Goal: Task Accomplishment & Management: Complete application form

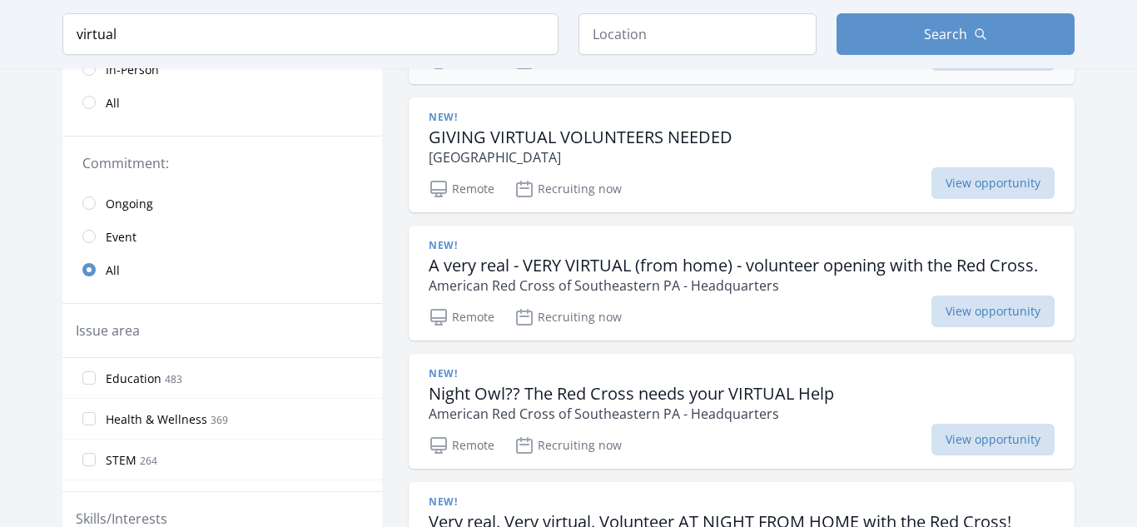
scroll to position [279, 0]
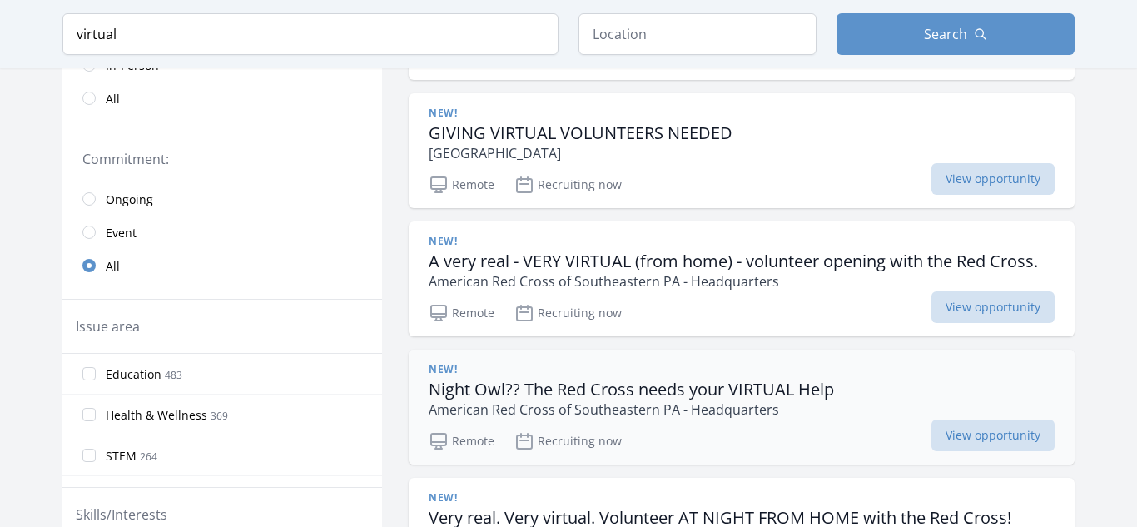
click at [665, 393] on h3 "Night Owl?? The Red Cross needs your VIRTUAL Help" at bounding box center [631, 390] width 405 height 20
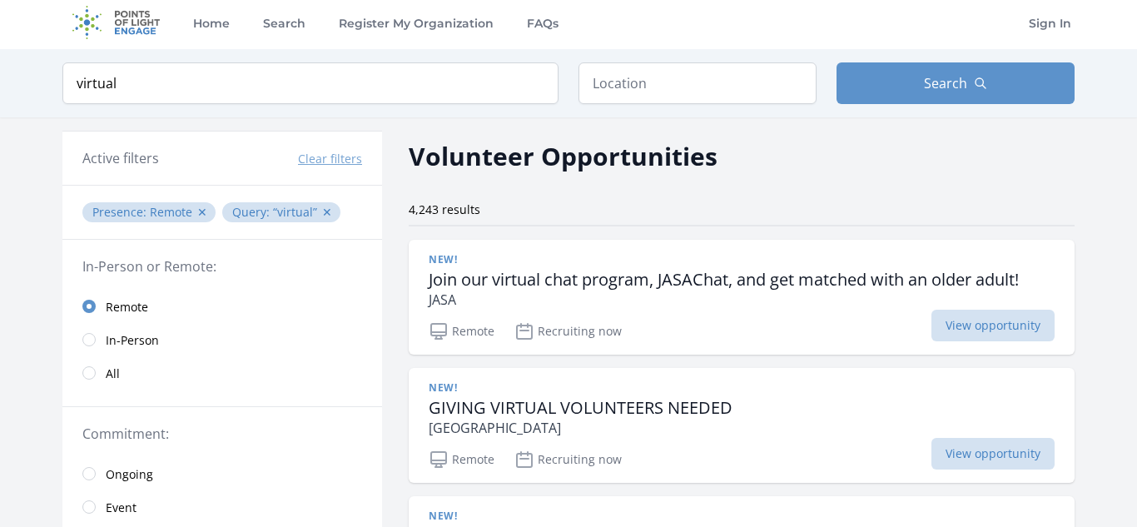
scroll to position [0, 0]
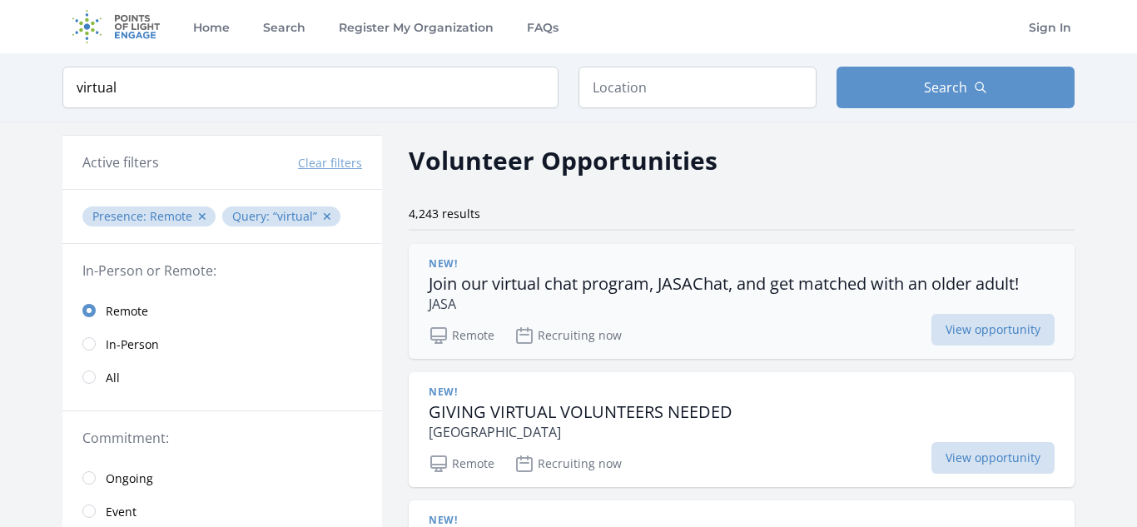
click at [731, 320] on div "Remote Recruiting now View opportunity" at bounding box center [742, 332] width 626 height 25
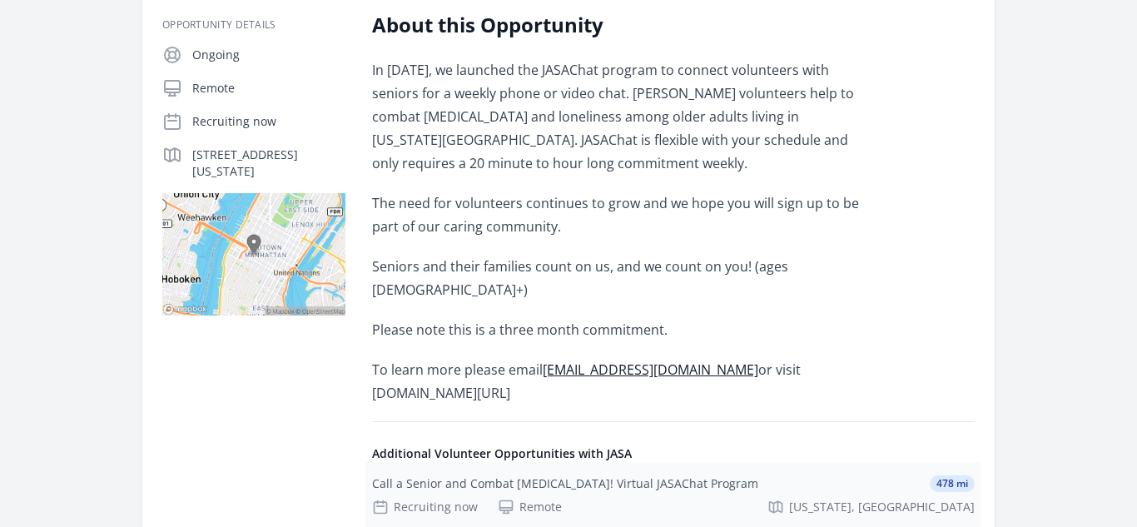
scroll to position [331, 0]
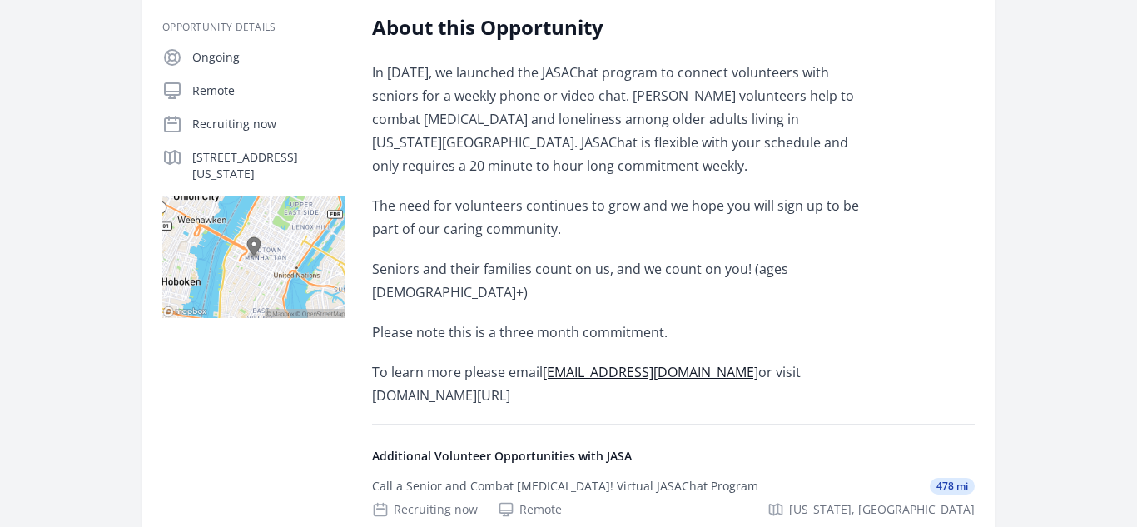
drag, startPoint x: 707, startPoint y: 350, endPoint x: 761, endPoint y: 362, distance: 54.5
click at [761, 362] on p "To learn more please email jasachat@jasa.org or visit jasa.org/get-involved/vol…" at bounding box center [615, 383] width 487 height 47
click at [706, 360] on p "To learn more please email jasachat@jasa.org or visit jasa.org/get-involved/vol…" at bounding box center [615, 383] width 487 height 47
drag, startPoint x: 706, startPoint y: 353, endPoint x: 772, endPoint y: 362, distance: 67.2
click at [772, 362] on p "To learn more please email jasachat@jasa.org or visit jasa.org/get-involved/vol…" at bounding box center [615, 383] width 487 height 47
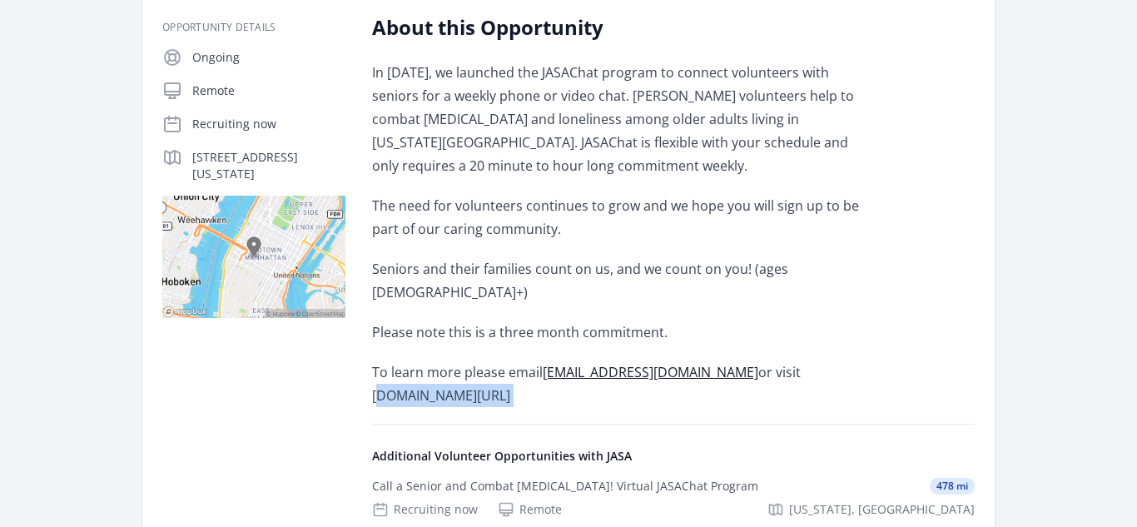
click at [567, 244] on div "In March 2020, we launched the JASAChat program to connect volunteers with seni…" at bounding box center [615, 234] width 487 height 346
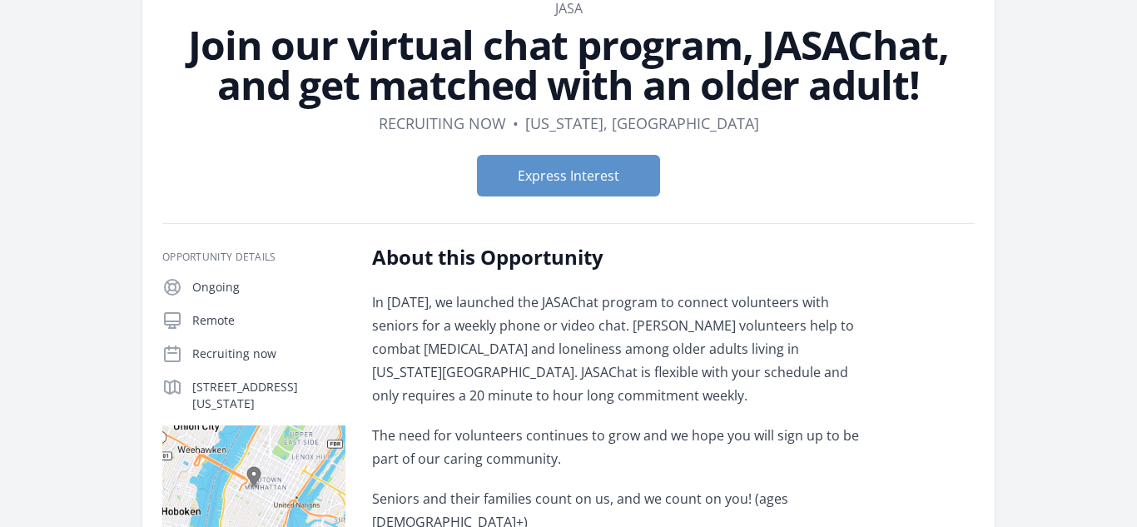
scroll to position [133, 0]
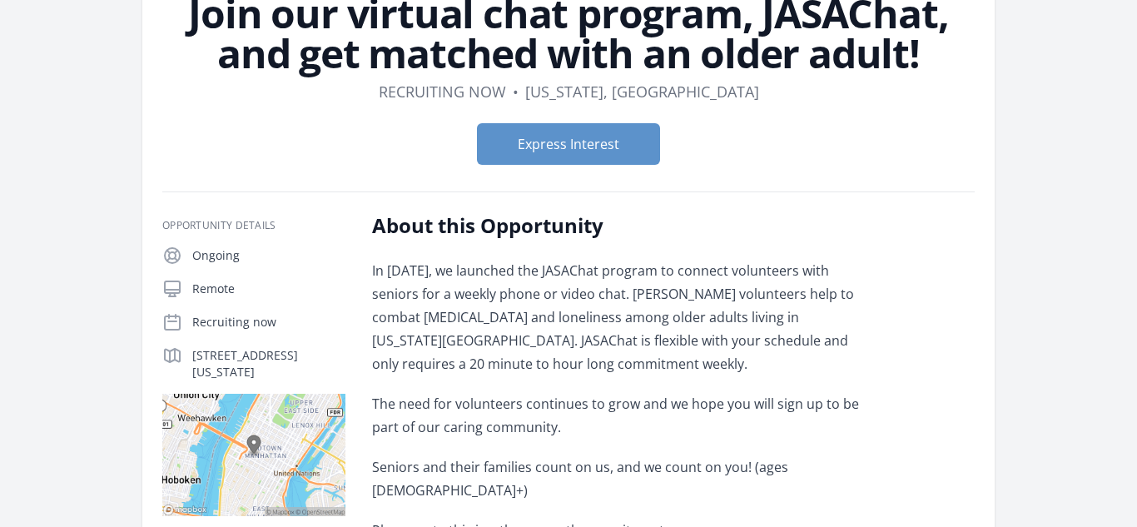
click at [434, 279] on p "In March 2020, we launched the JASAChat program to connect volunteers with seni…" at bounding box center [615, 317] width 487 height 117
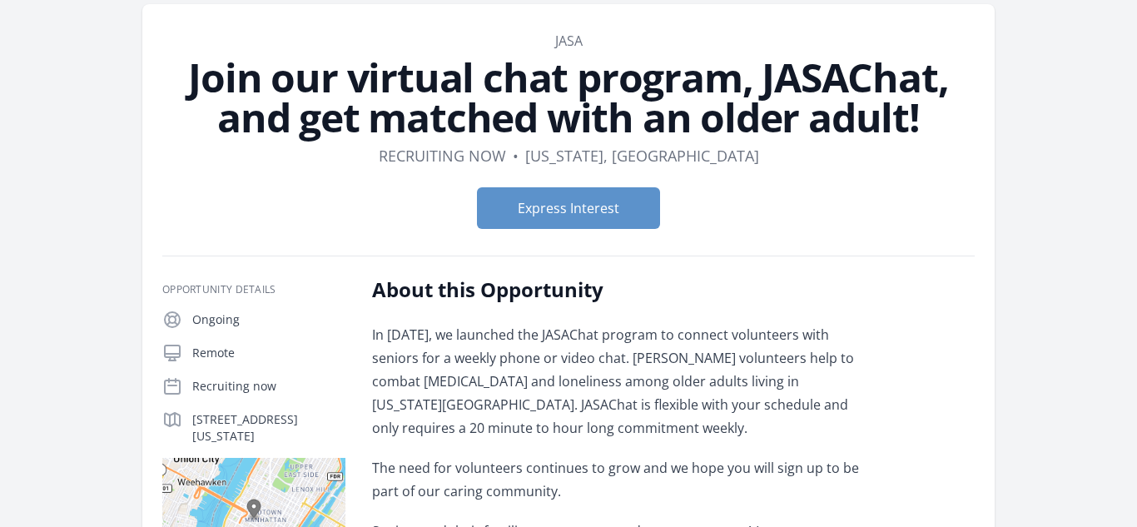
scroll to position [70, 0]
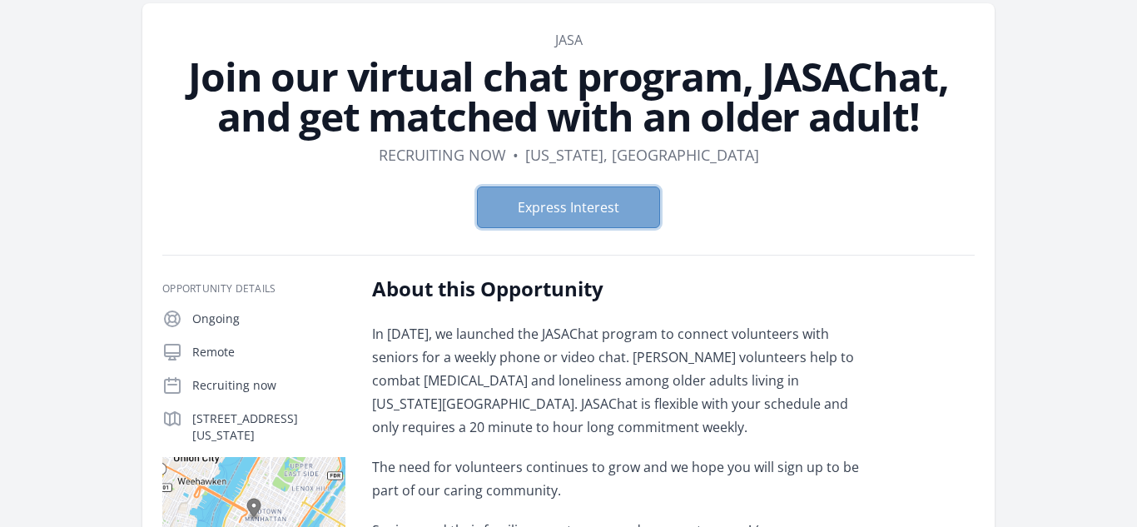
click at [549, 216] on button "Express Interest" at bounding box center [568, 207] width 183 height 42
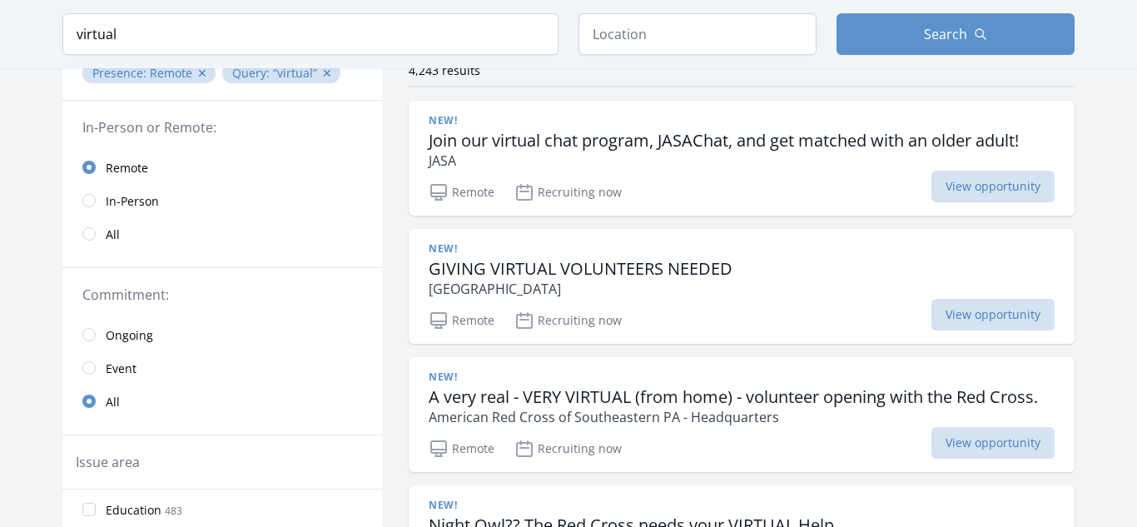
scroll to position [146, 0]
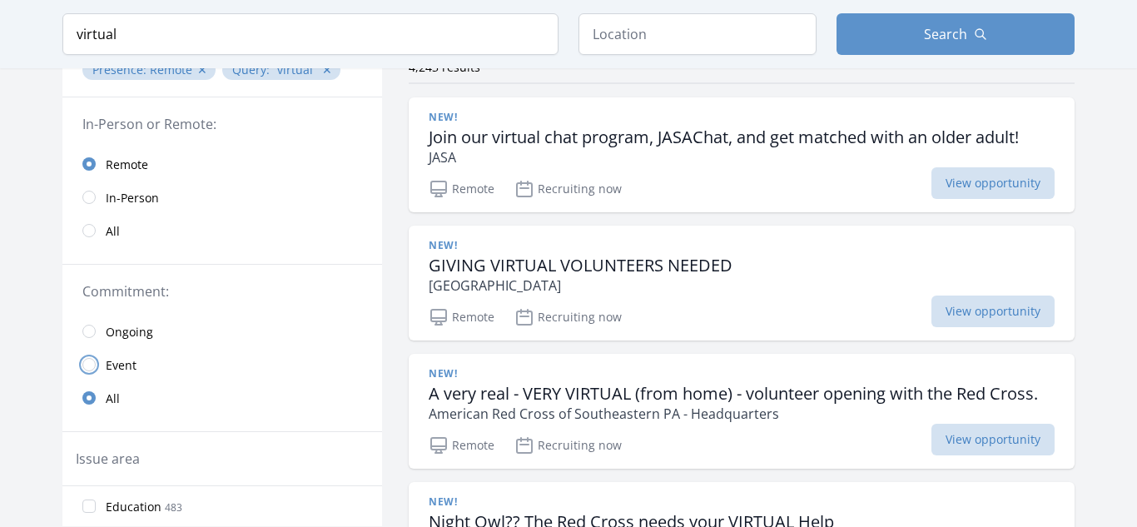
click at [90, 363] on input "radio" at bounding box center [88, 364] width 13 height 13
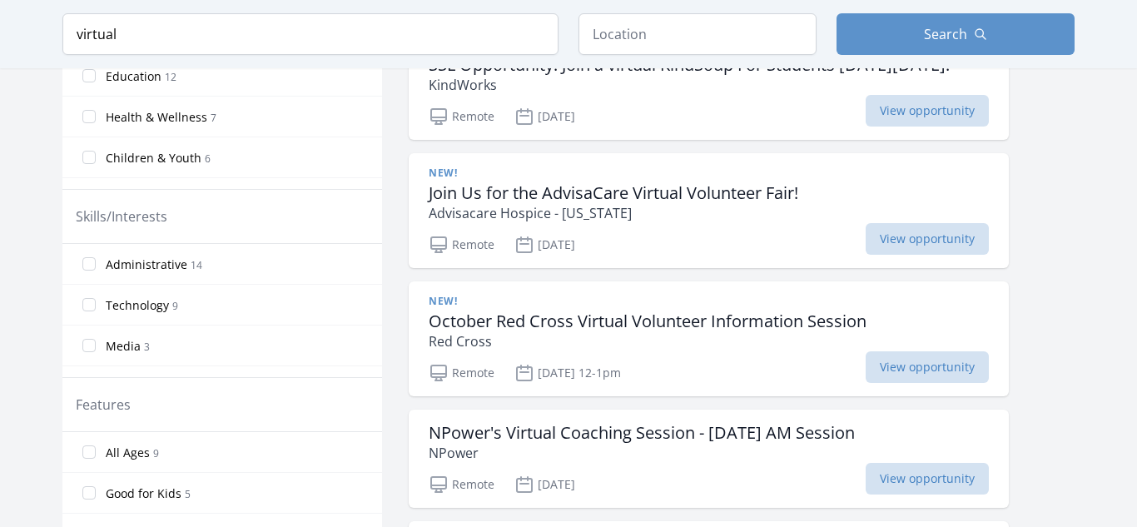
scroll to position [603, 0]
click at [87, 263] on input "Administrative 14" at bounding box center [88, 264] width 13 height 13
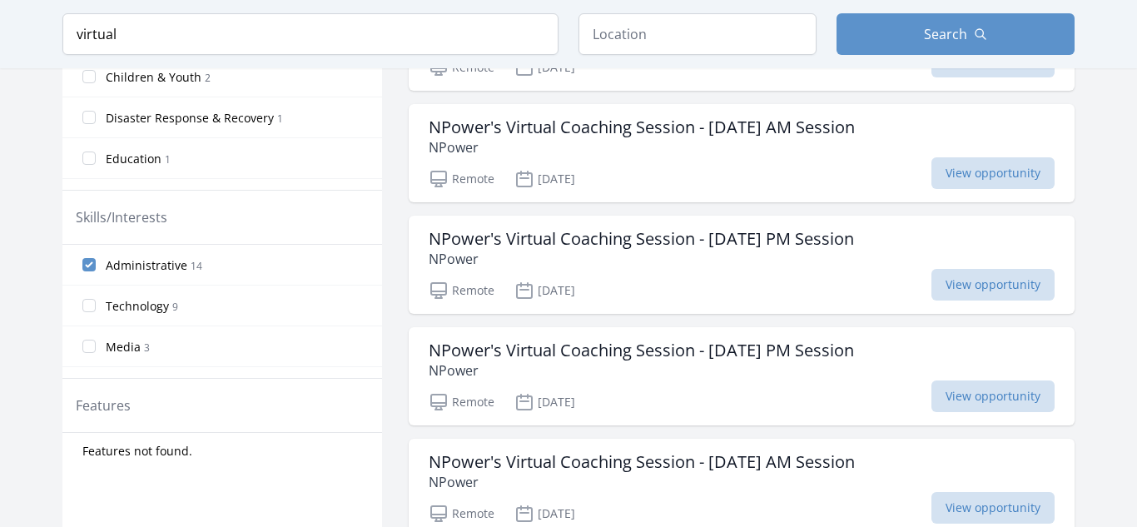
click at [89, 314] on label "Technology 9" at bounding box center [222, 305] width 320 height 33
click at [89, 312] on input "Technology 9" at bounding box center [88, 305] width 13 height 13
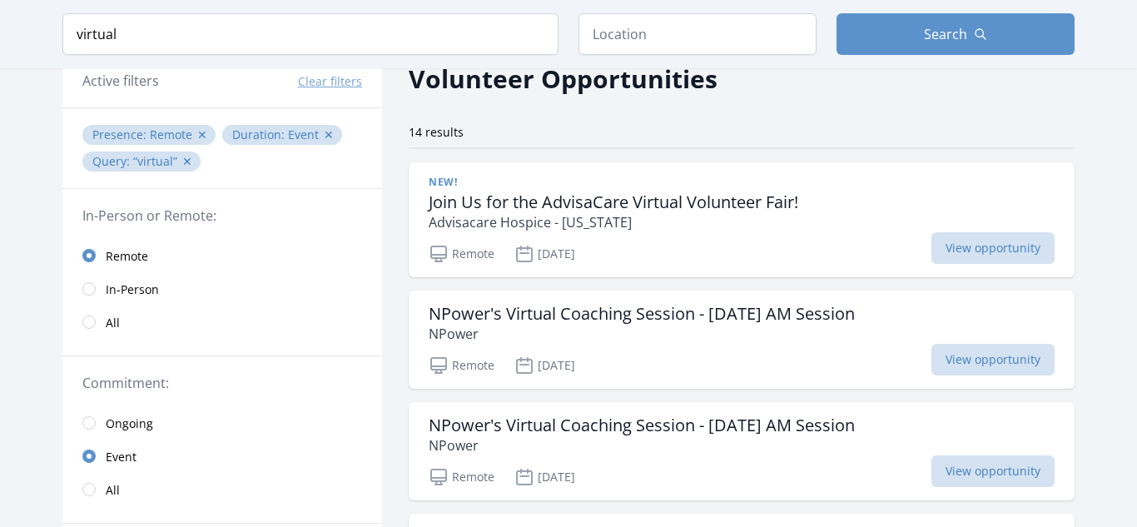
scroll to position [82, 0]
click at [698, 230] on p "Advisacare Hospice - [US_STATE]" at bounding box center [614, 221] width 370 height 20
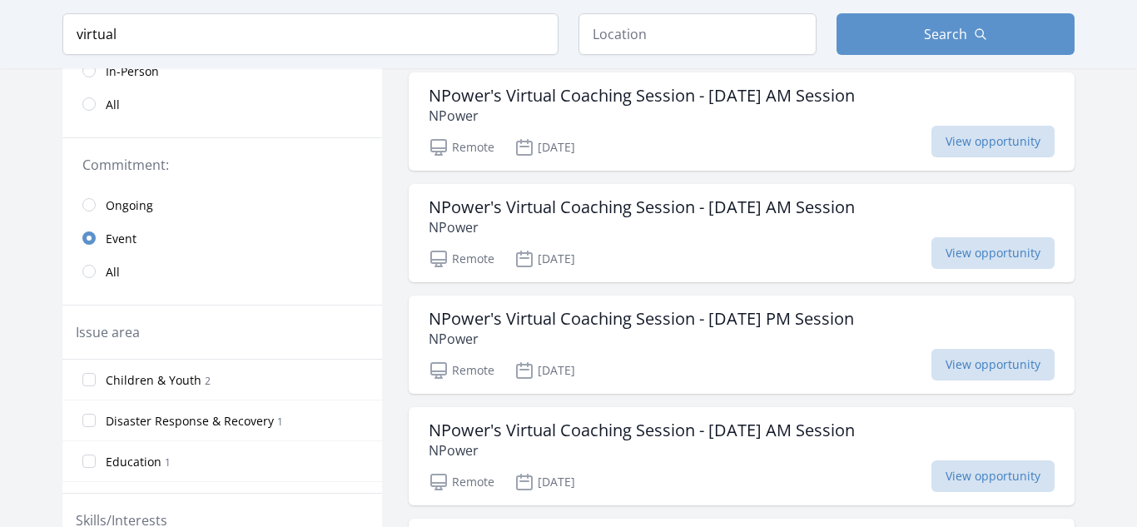
scroll to position [0, 0]
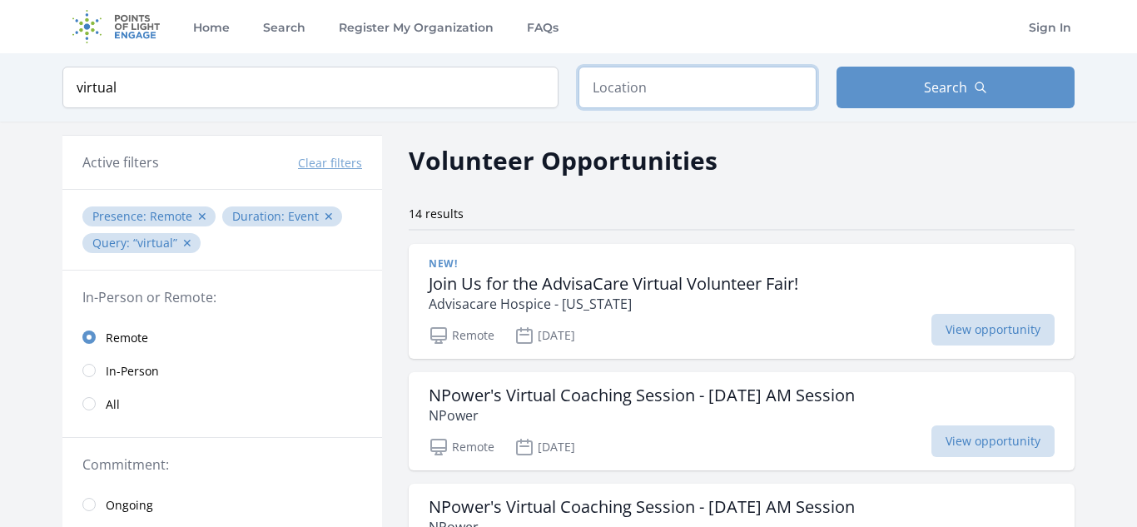
click at [692, 84] on input "text" at bounding box center [697, 88] width 238 height 42
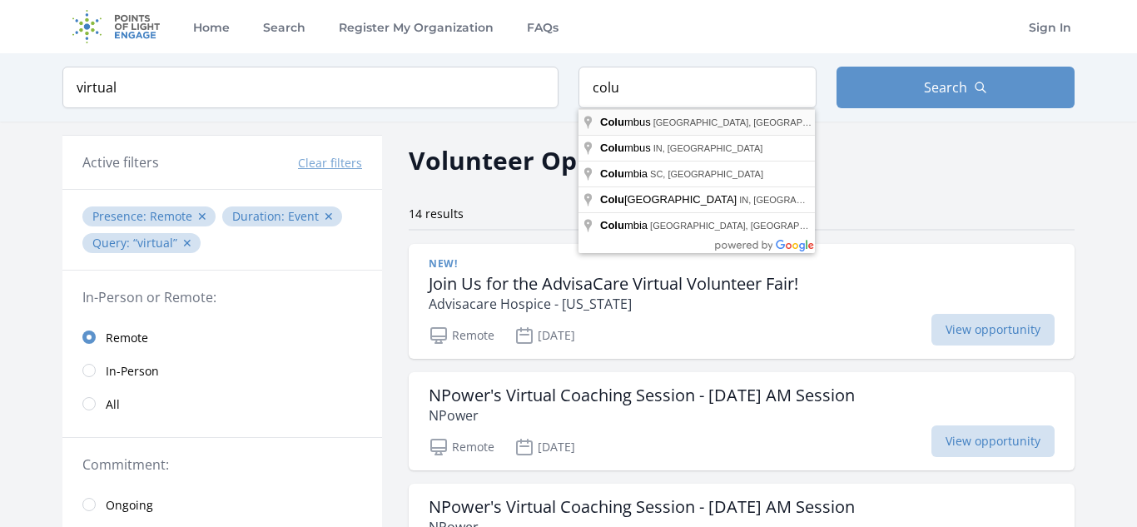
type input "Columbus, OH, USA"
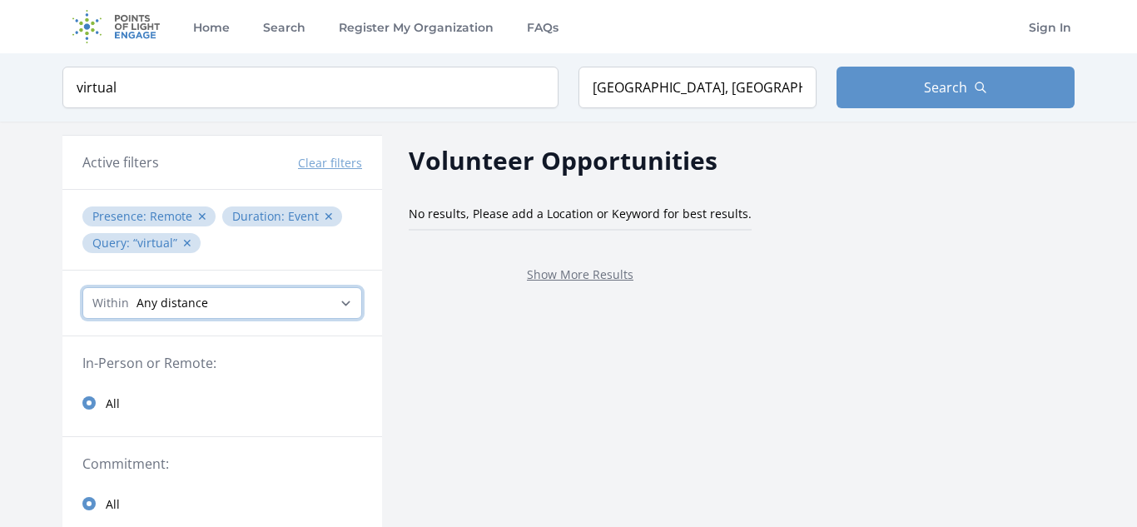
click at [291, 300] on select "Any distance , 5 Miles , 20 Miles , 50 Miles , 100 Miles" at bounding box center [222, 303] width 280 height 32
select select "160934"
click at [82, 287] on select "Any distance , 5 Miles , 20 Miles , 50 Miles , 100 Miles" at bounding box center [222, 303] width 280 height 32
click at [287, 301] on select "Any distance , 5 Miles , 20 Miles , 50 Miles , 100 Miles" at bounding box center [222, 303] width 280 height 32
select select "80467"
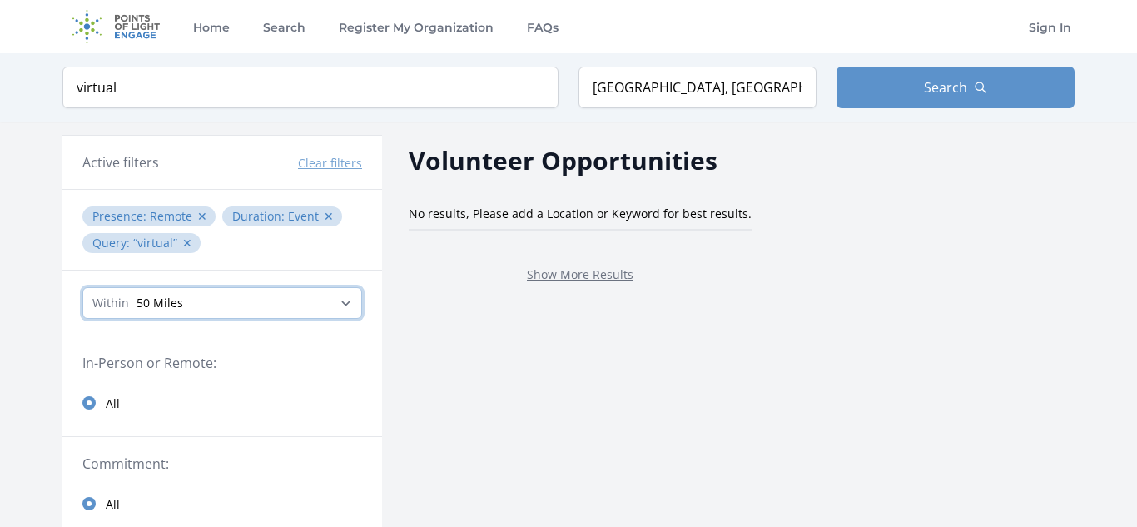
click at [82, 287] on select "Any distance , 5 Miles , 20 Miles , 50 Miles , 100 Miles" at bounding box center [222, 303] width 280 height 32
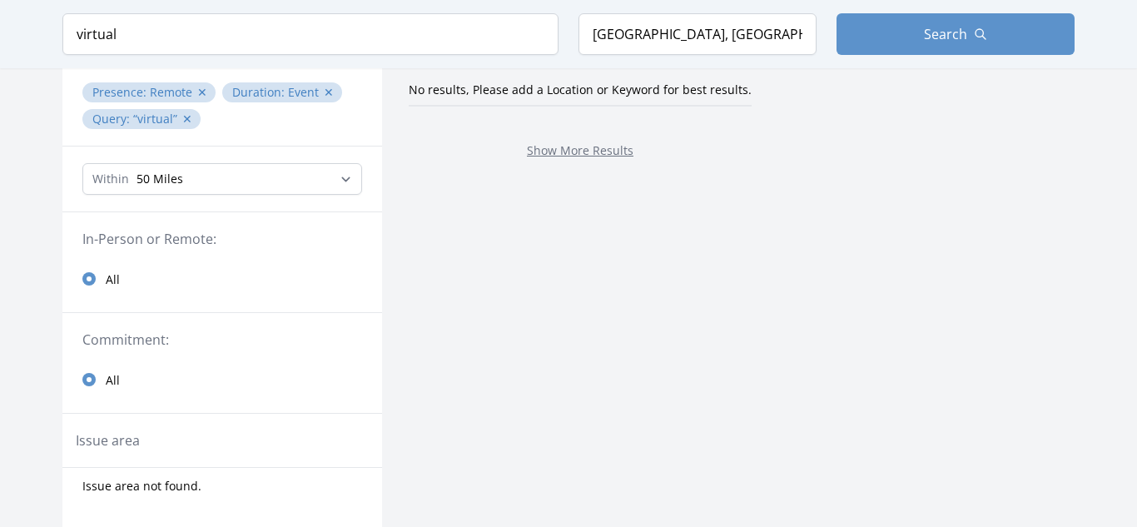
scroll to position [127, 0]
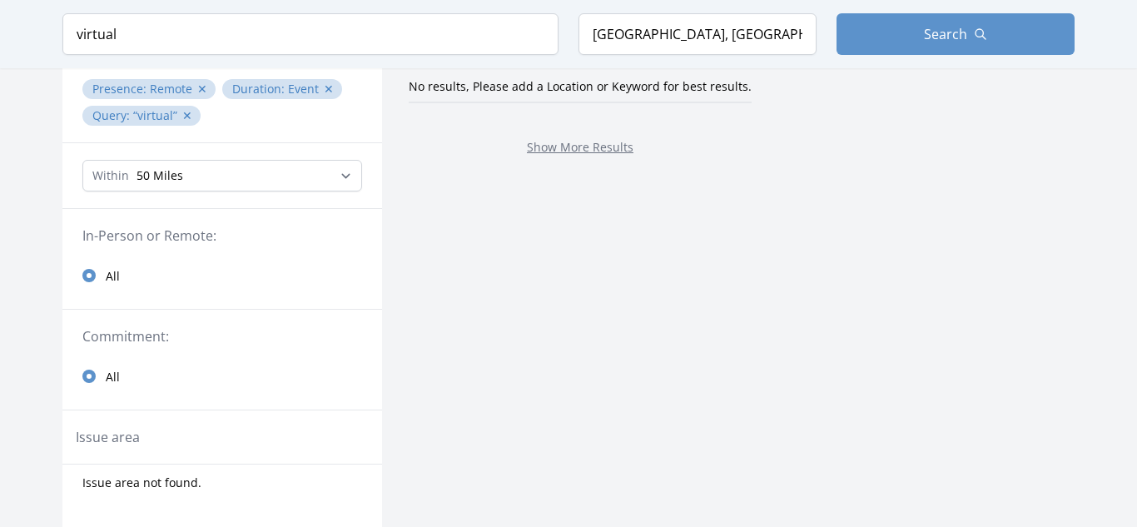
click at [196, 227] on legend "In-Person or Remote:" at bounding box center [222, 236] width 280 height 20
click at [91, 275] on input "radio" at bounding box center [88, 275] width 13 height 13
click at [185, 285] on link "All" at bounding box center [222, 275] width 320 height 33
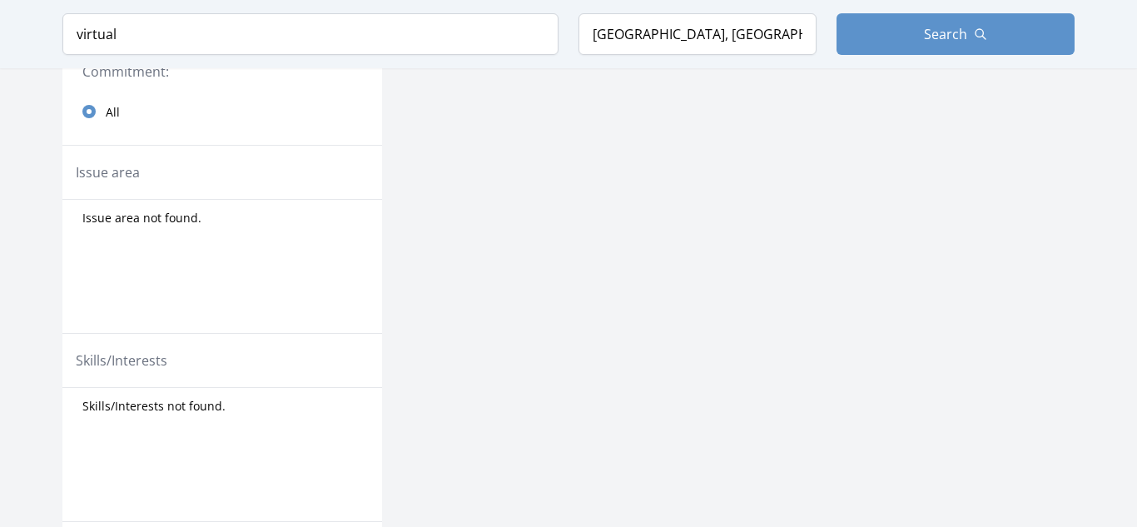
scroll to position [0, 0]
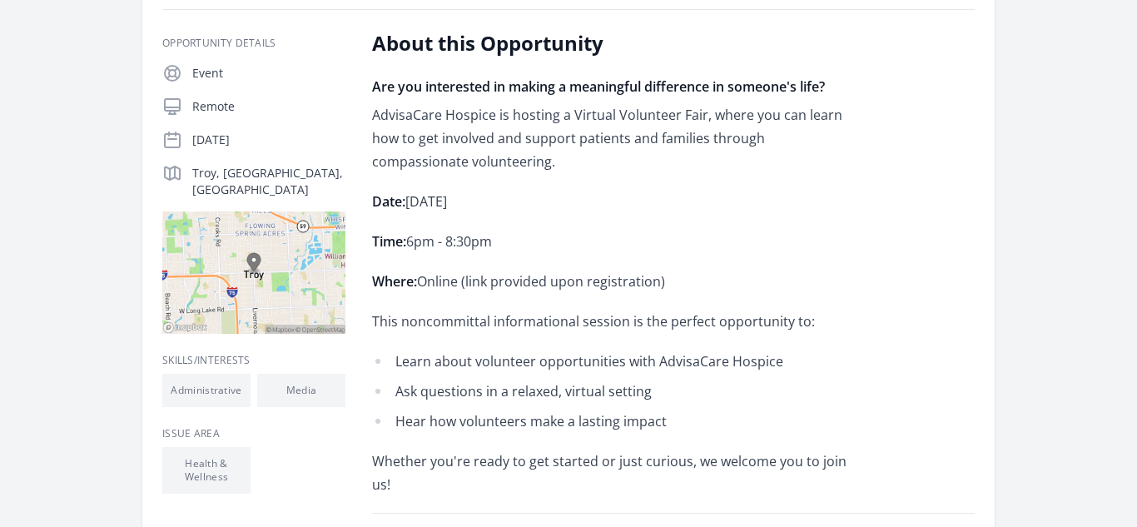
scroll to position [320, 0]
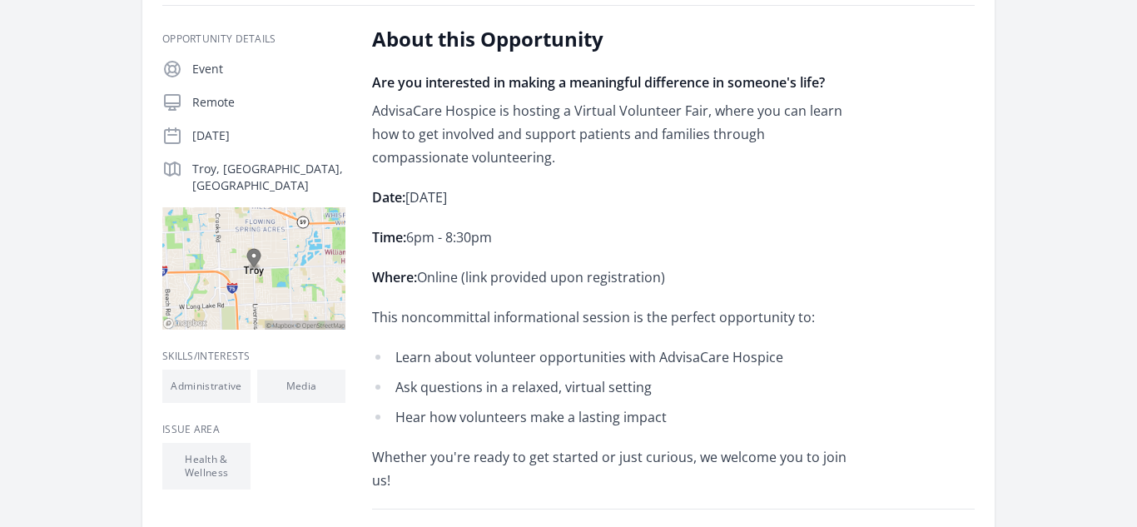
click at [849, 407] on li "Hear how volunteers make a lasting impact" at bounding box center [615, 416] width 487 height 23
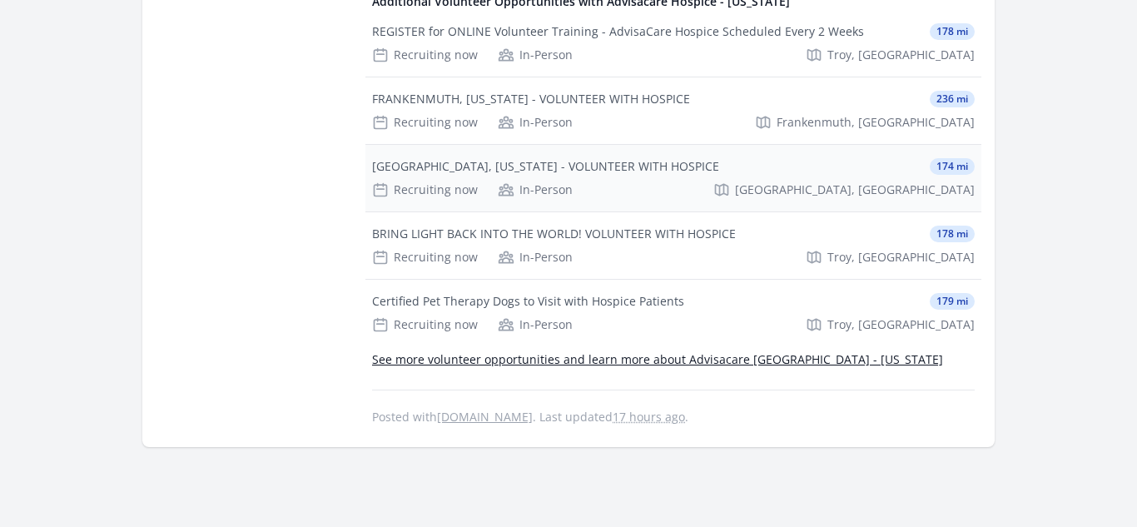
scroll to position [0, 0]
